Goal: Task Accomplishment & Management: Use online tool/utility

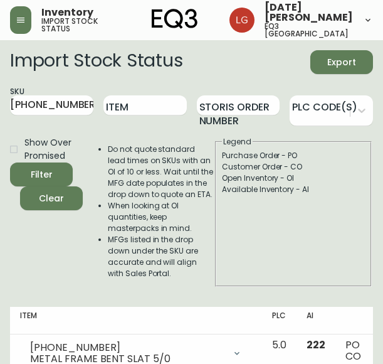
scroll to position [52, 0]
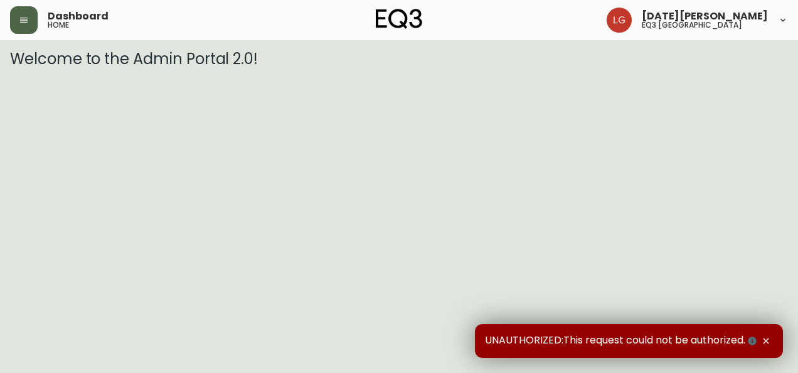
click at [34, 21] on button "button" at bounding box center [24, 20] width 28 height 28
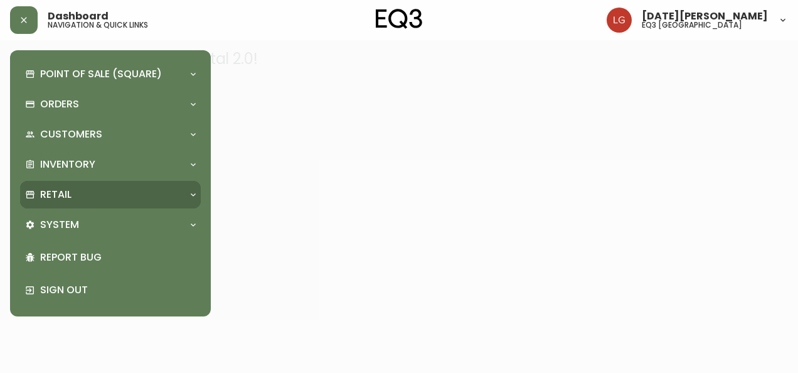
click at [92, 195] on div "Retail" at bounding box center [104, 195] width 158 height 14
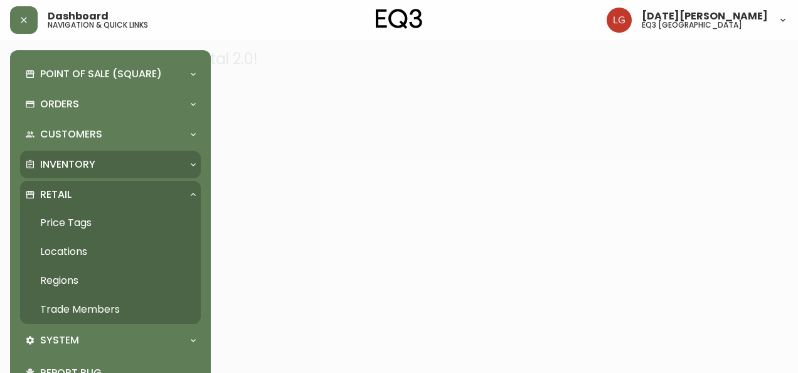
click at [90, 159] on p "Inventory" at bounding box center [67, 164] width 55 height 14
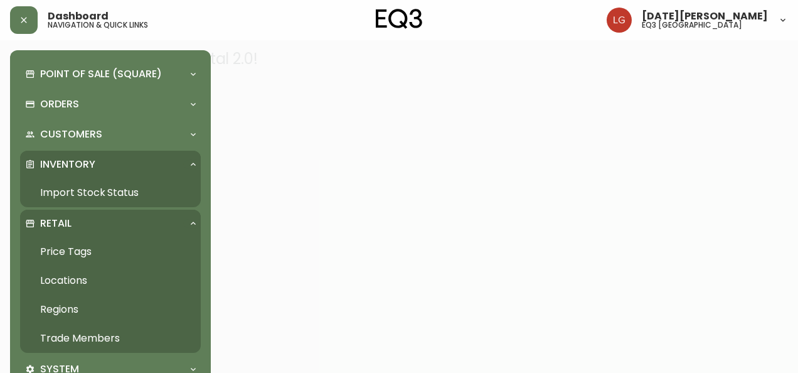
click at [92, 186] on link "Import Stock Status" at bounding box center [110, 192] width 181 height 29
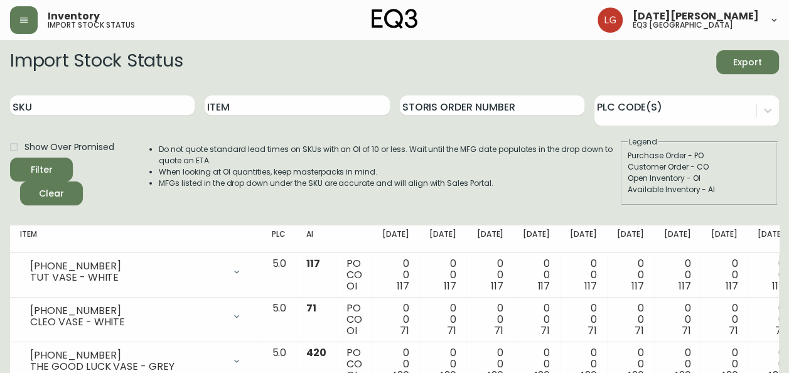
click at [38, 117] on div "SKU" at bounding box center [102, 105] width 184 height 41
click at [45, 102] on input "SKU" at bounding box center [102, 105] width 184 height 20
paste input "7130-432-16"
type input "7130-432-16"
click at [10, 157] on button "Filter" at bounding box center [41, 169] width 63 height 24
